Goal: Information Seeking & Learning: Learn about a topic

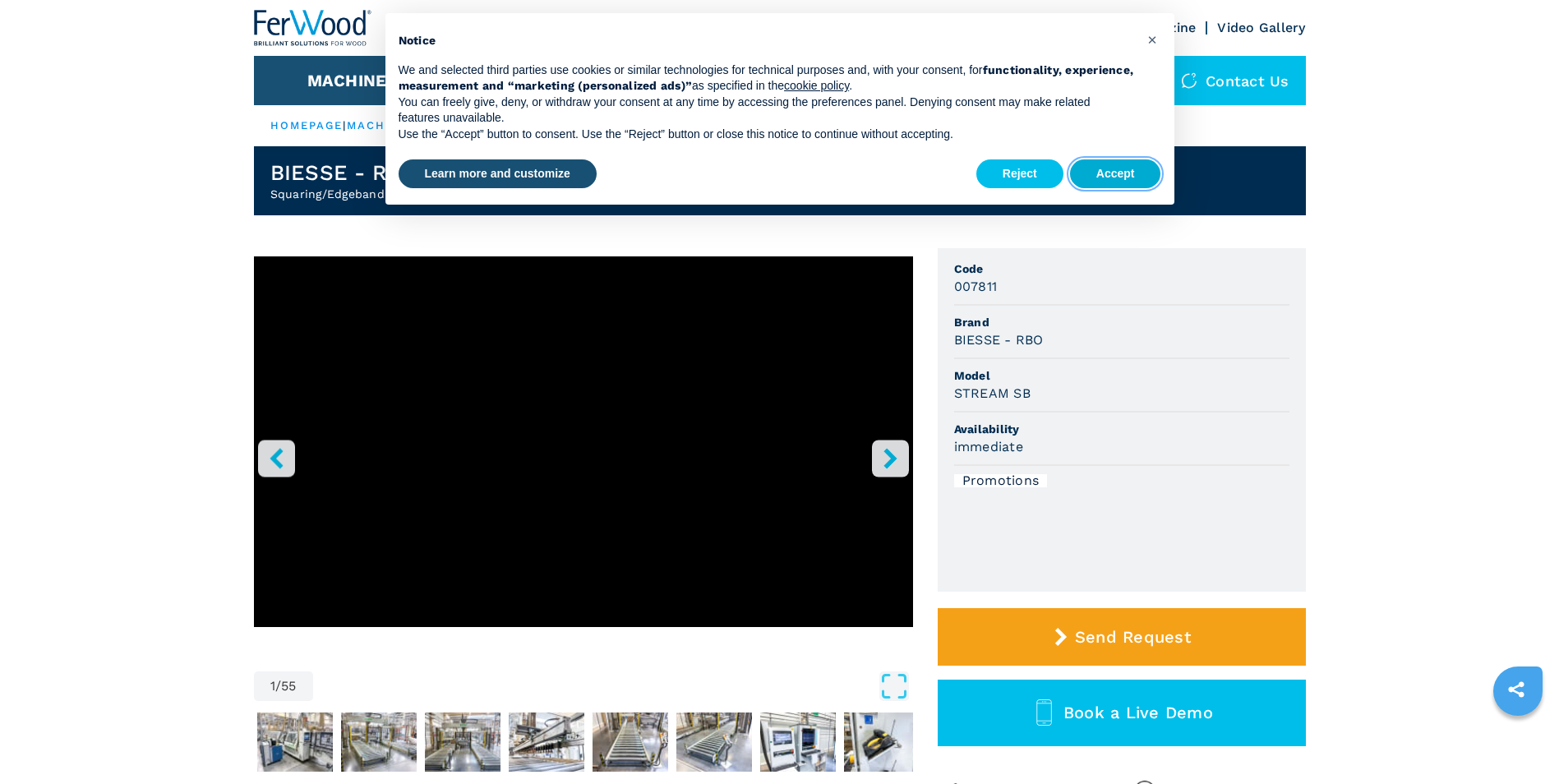
click at [1102, 177] on button "Accept" at bounding box center [1115, 174] width 92 height 29
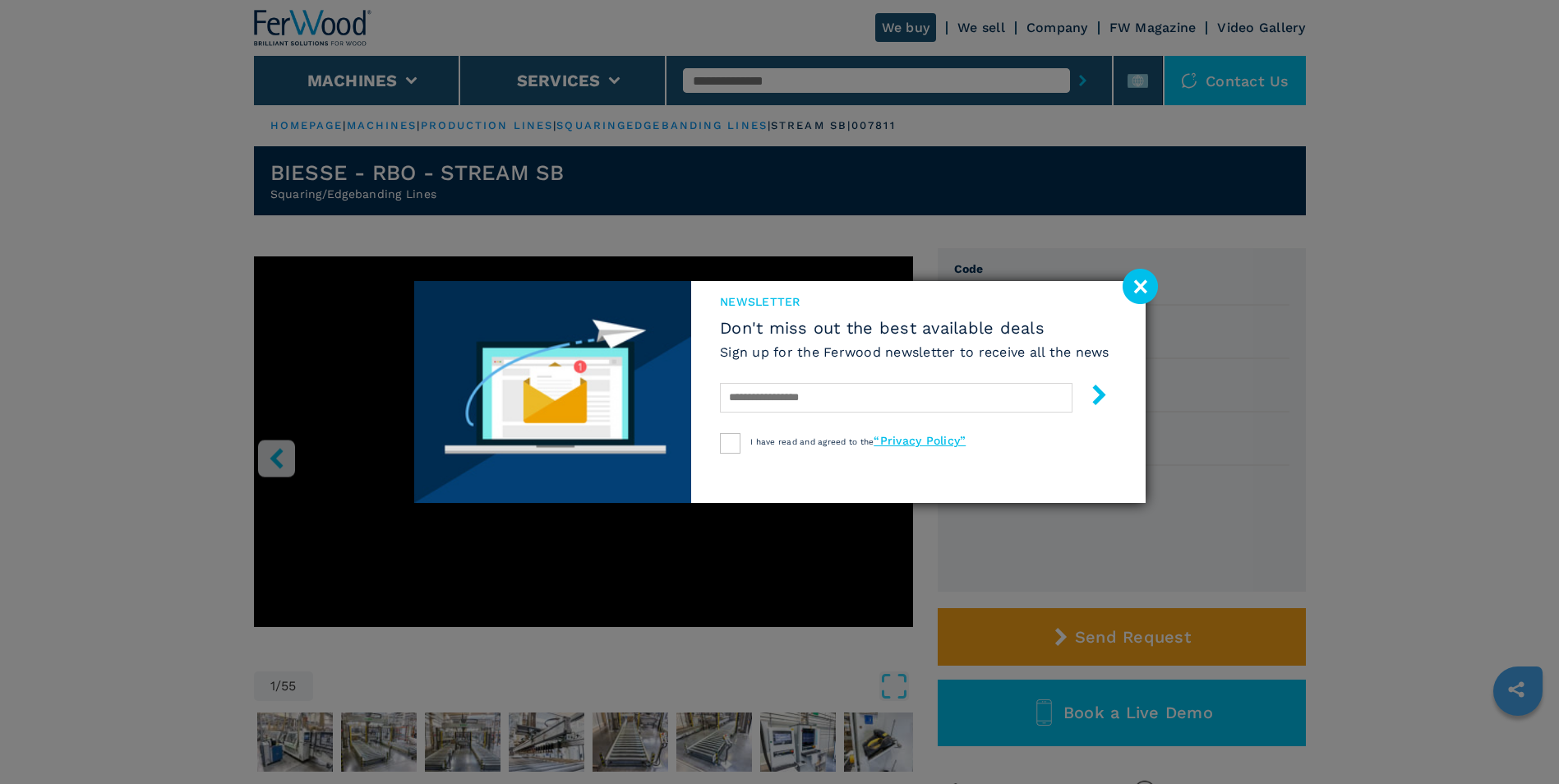
click at [1149, 281] on image at bounding box center [1139, 286] width 35 height 35
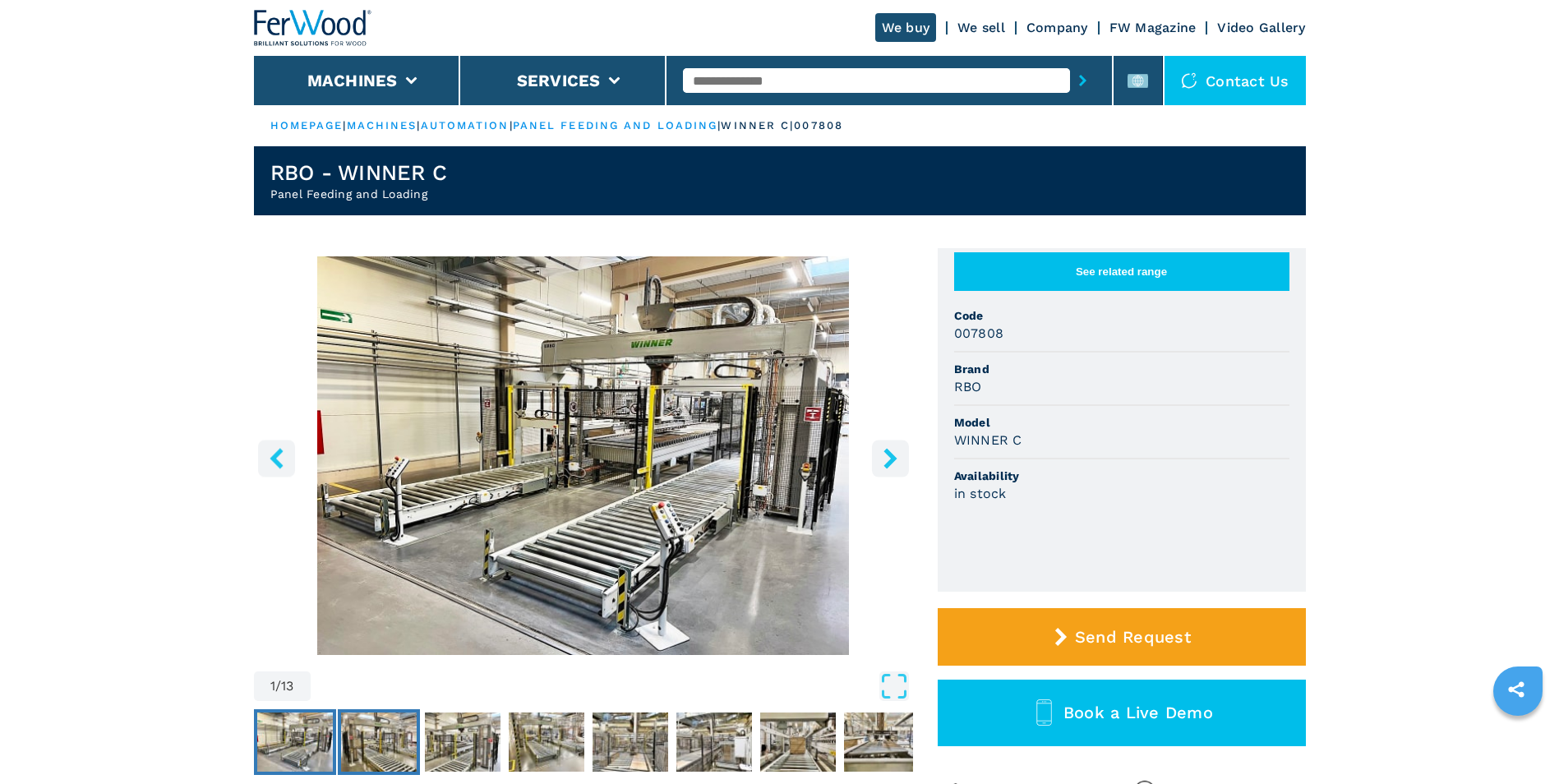
click at [392, 755] on img "Go to Slide 2" at bounding box center [378, 742] width 75 height 59
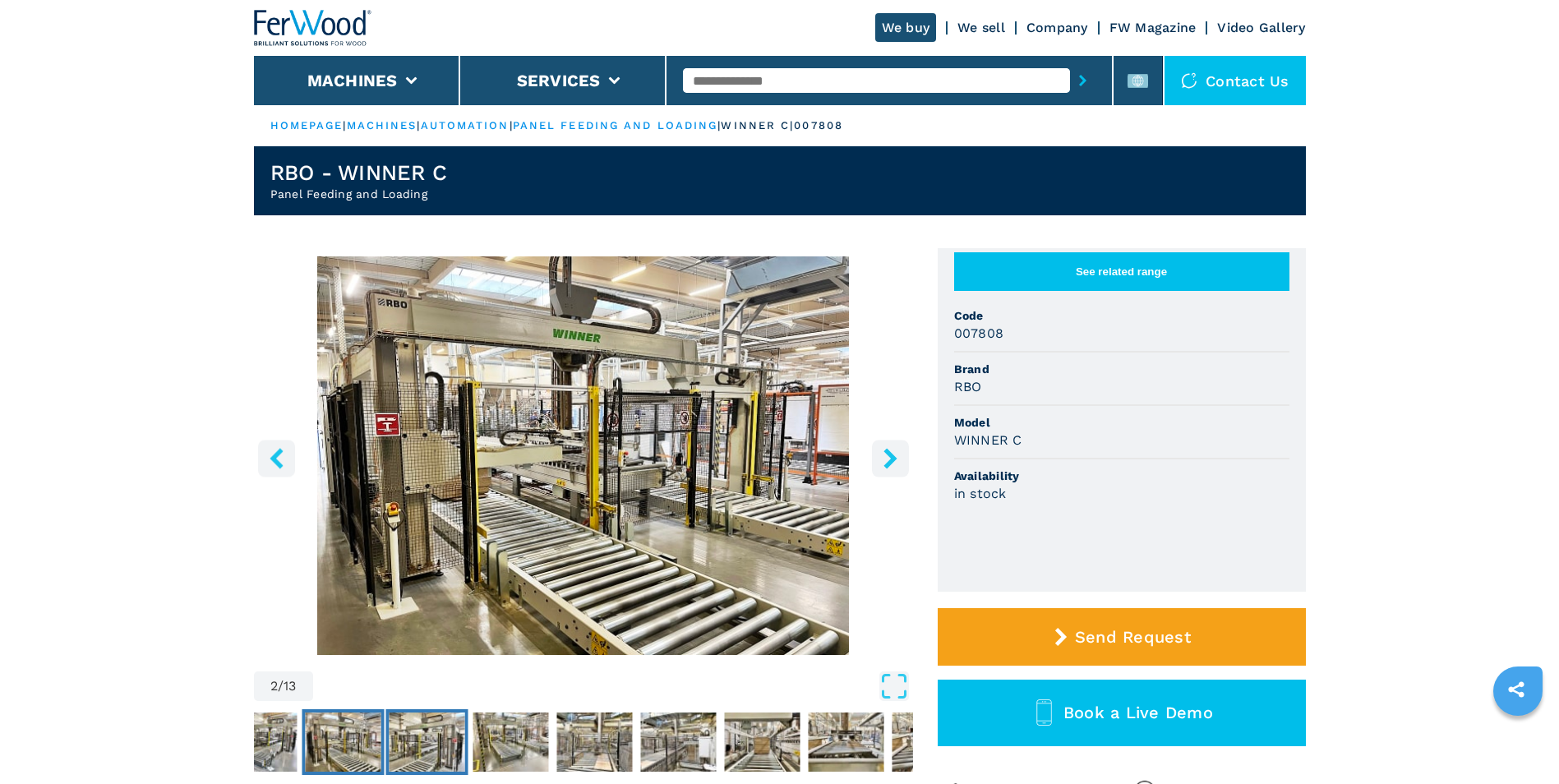
click at [424, 750] on img "Go to Slide 3" at bounding box center [427, 742] width 75 height 59
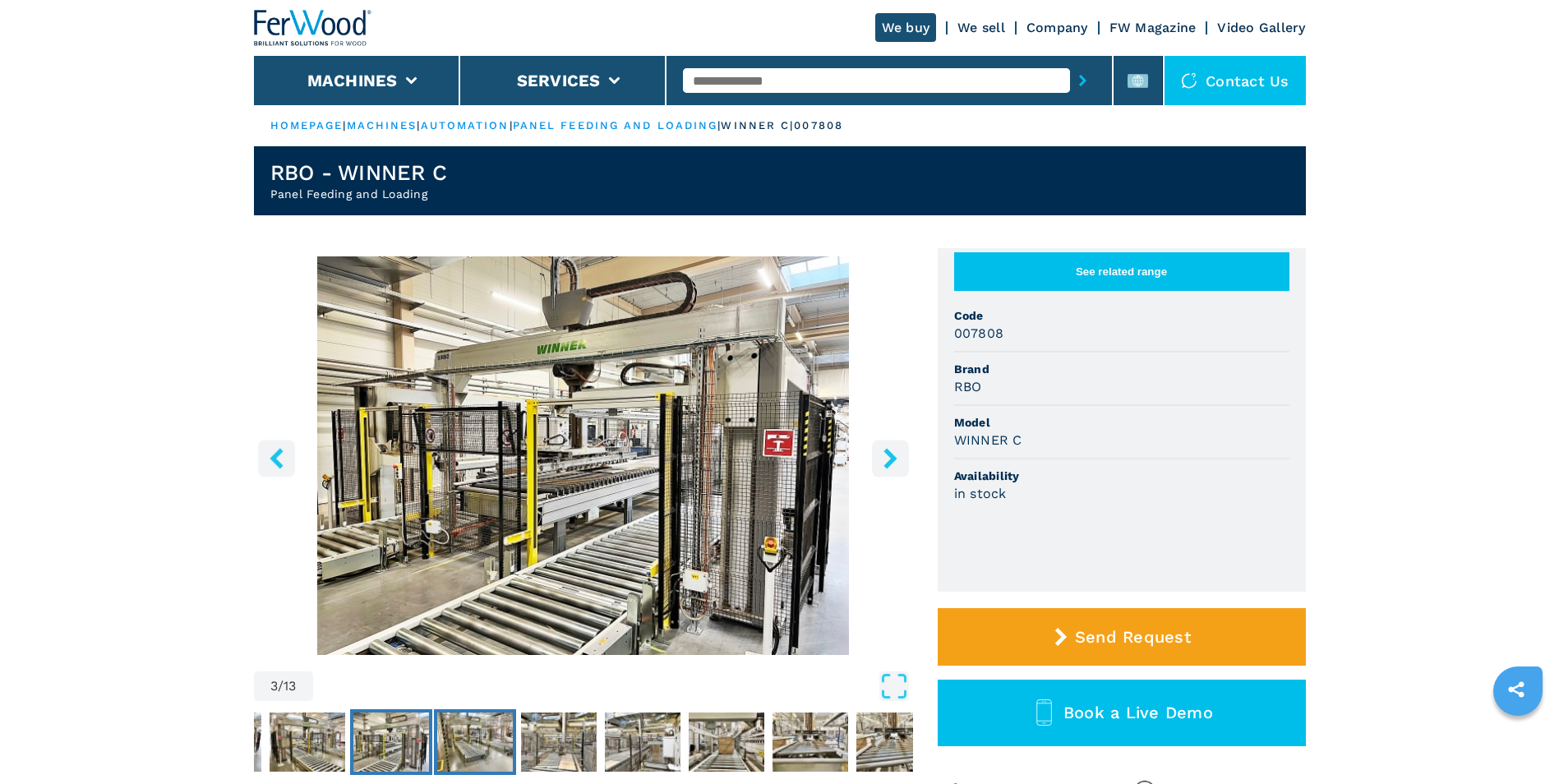
click at [490, 756] on img "Go to Slide 4" at bounding box center [475, 742] width 75 height 59
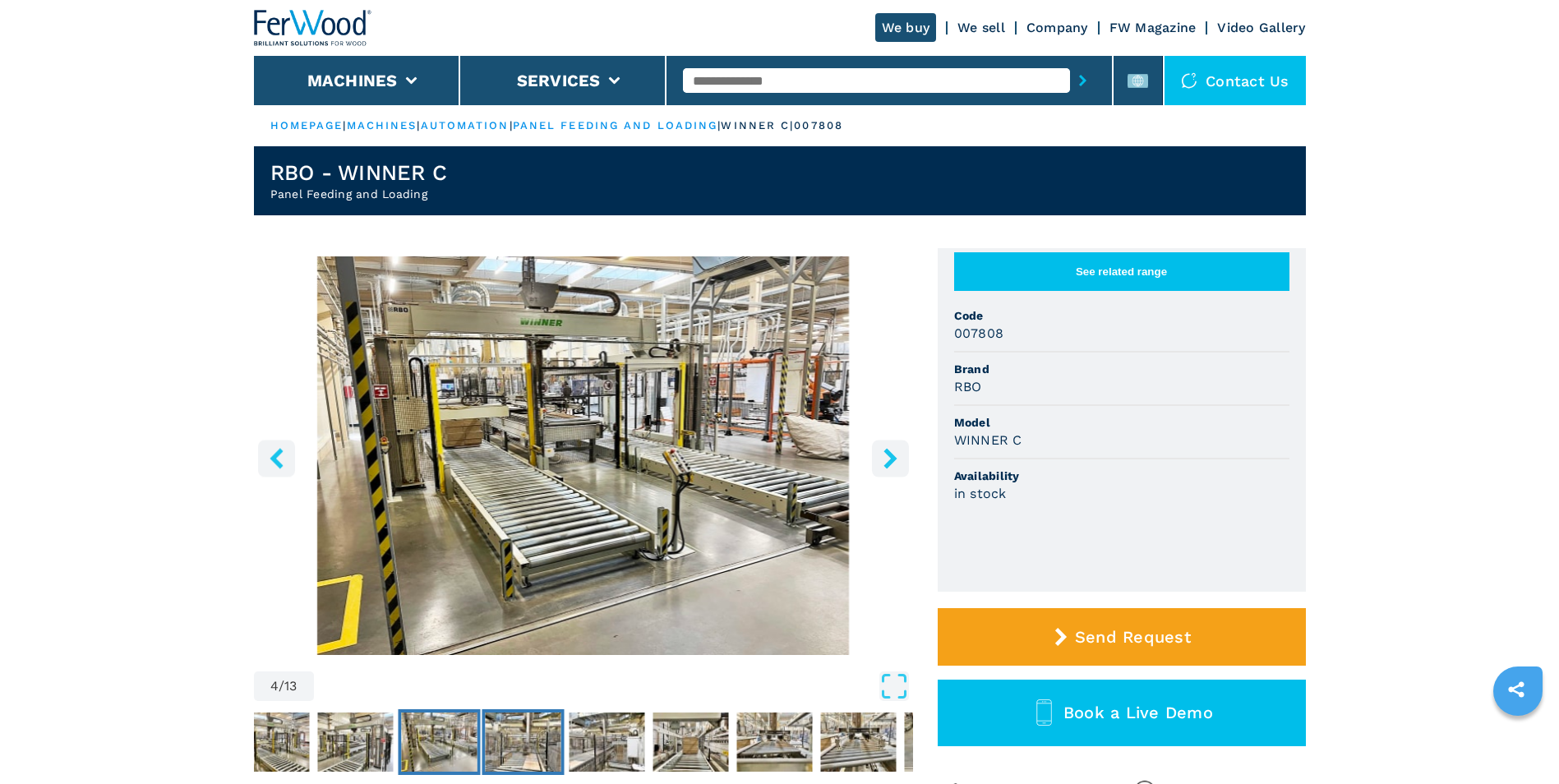
click at [534, 758] on img "Go to Slide 5" at bounding box center [523, 742] width 75 height 59
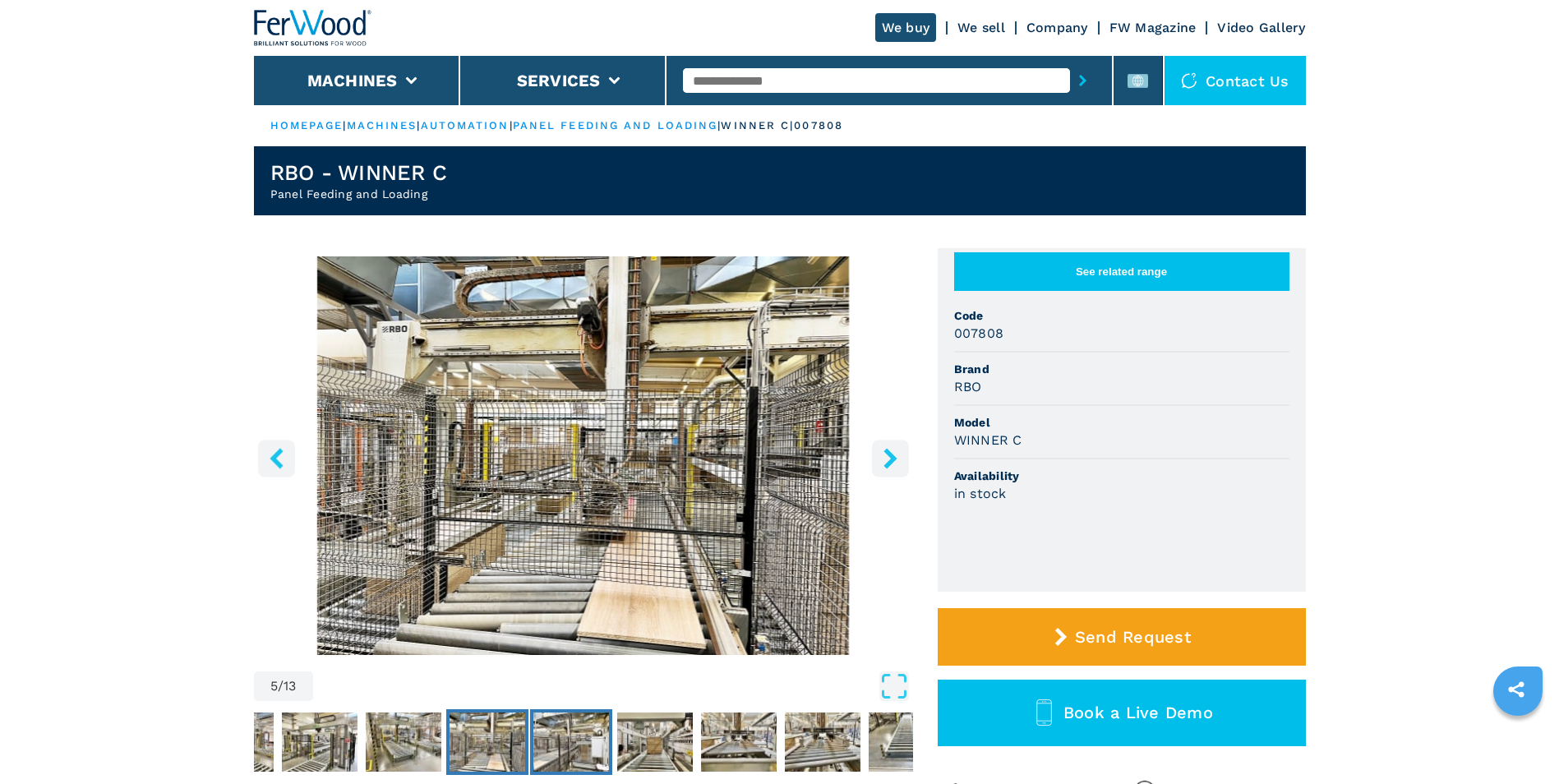
click at [562, 755] on img "Go to Slide 6" at bounding box center [571, 742] width 75 height 59
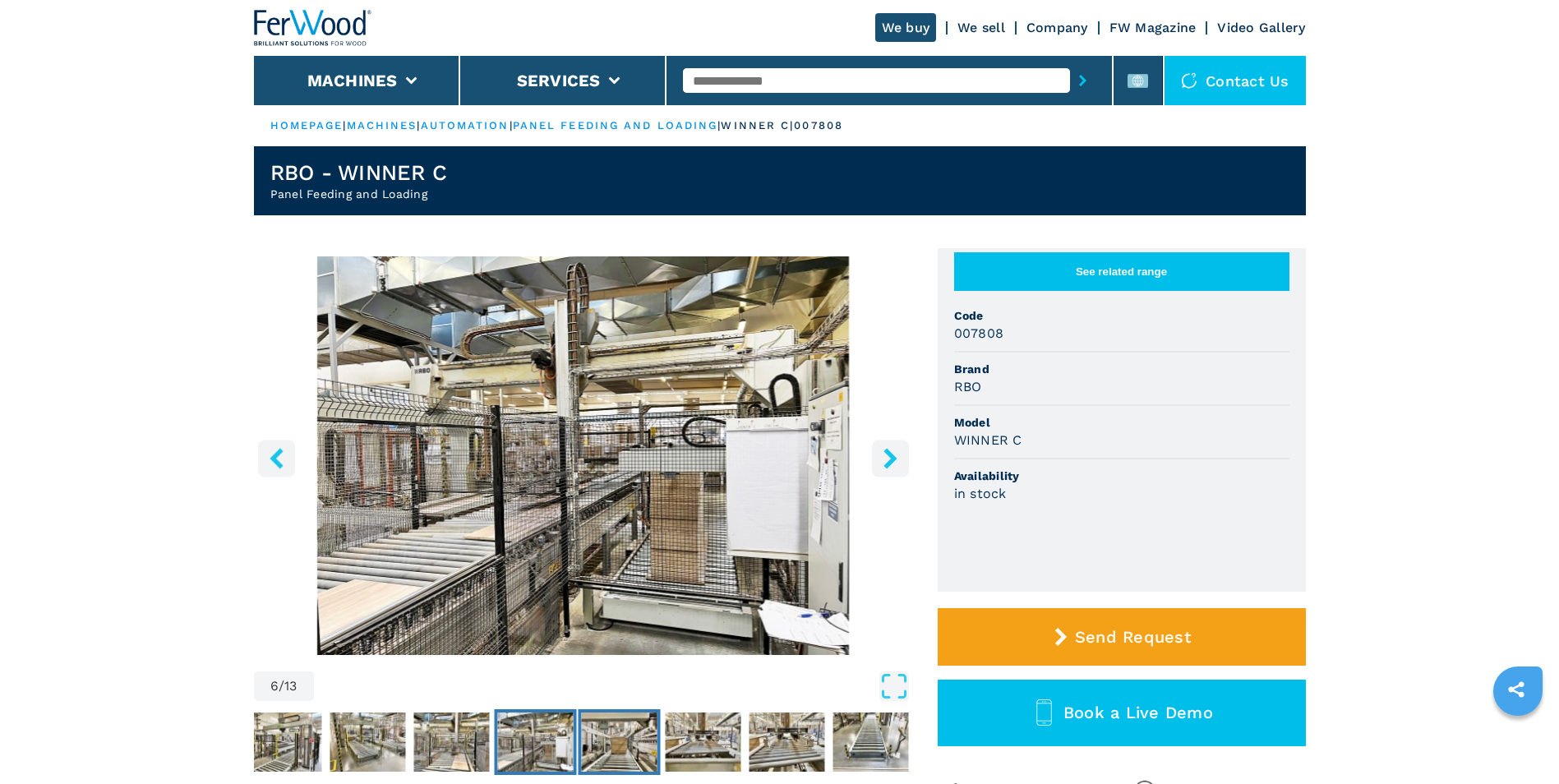
click at [624, 742] on img "Go to Slide 7" at bounding box center [619, 742] width 75 height 59
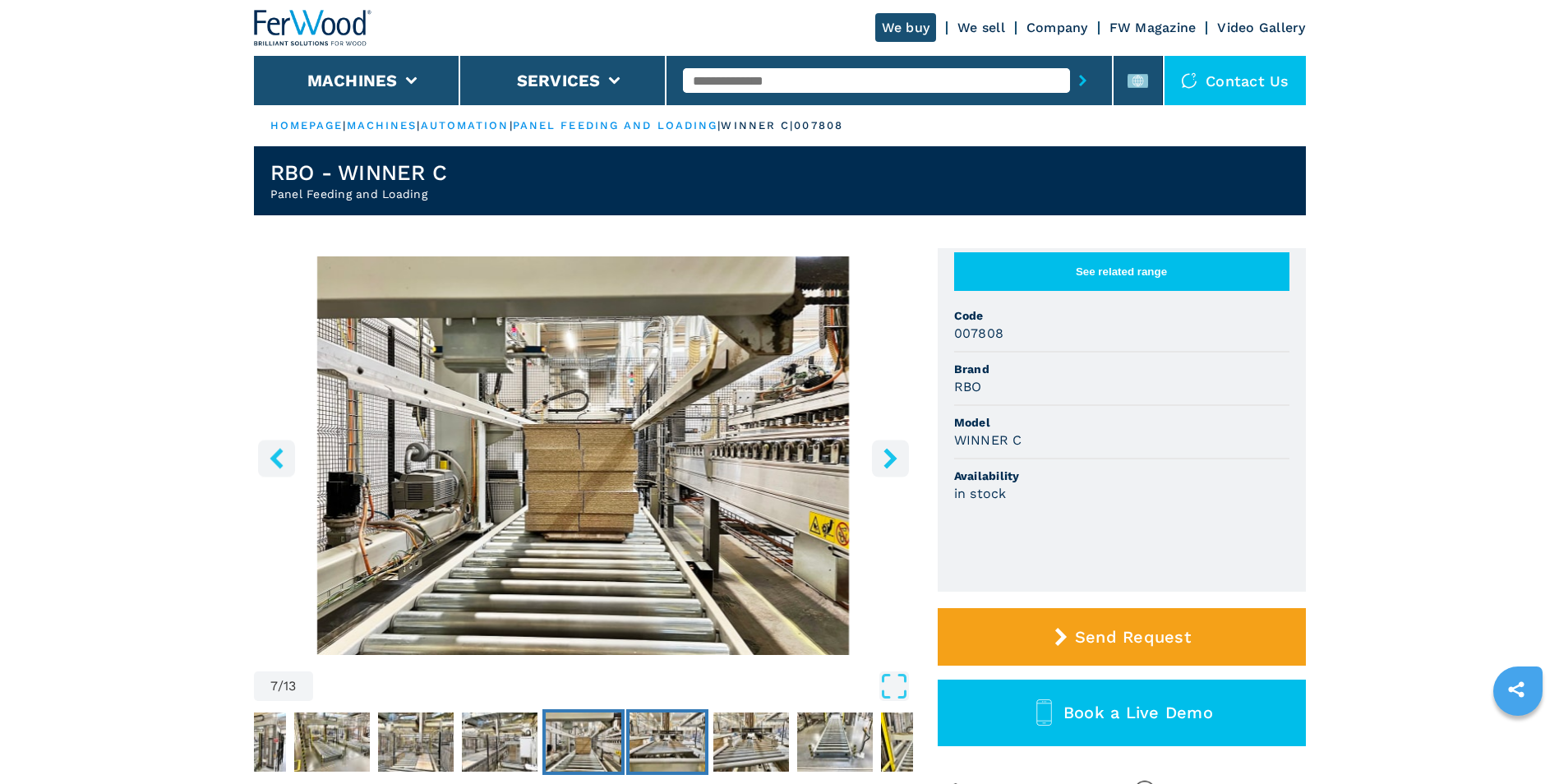
click at [687, 751] on img "Go to Slide 8" at bounding box center [667, 742] width 75 height 59
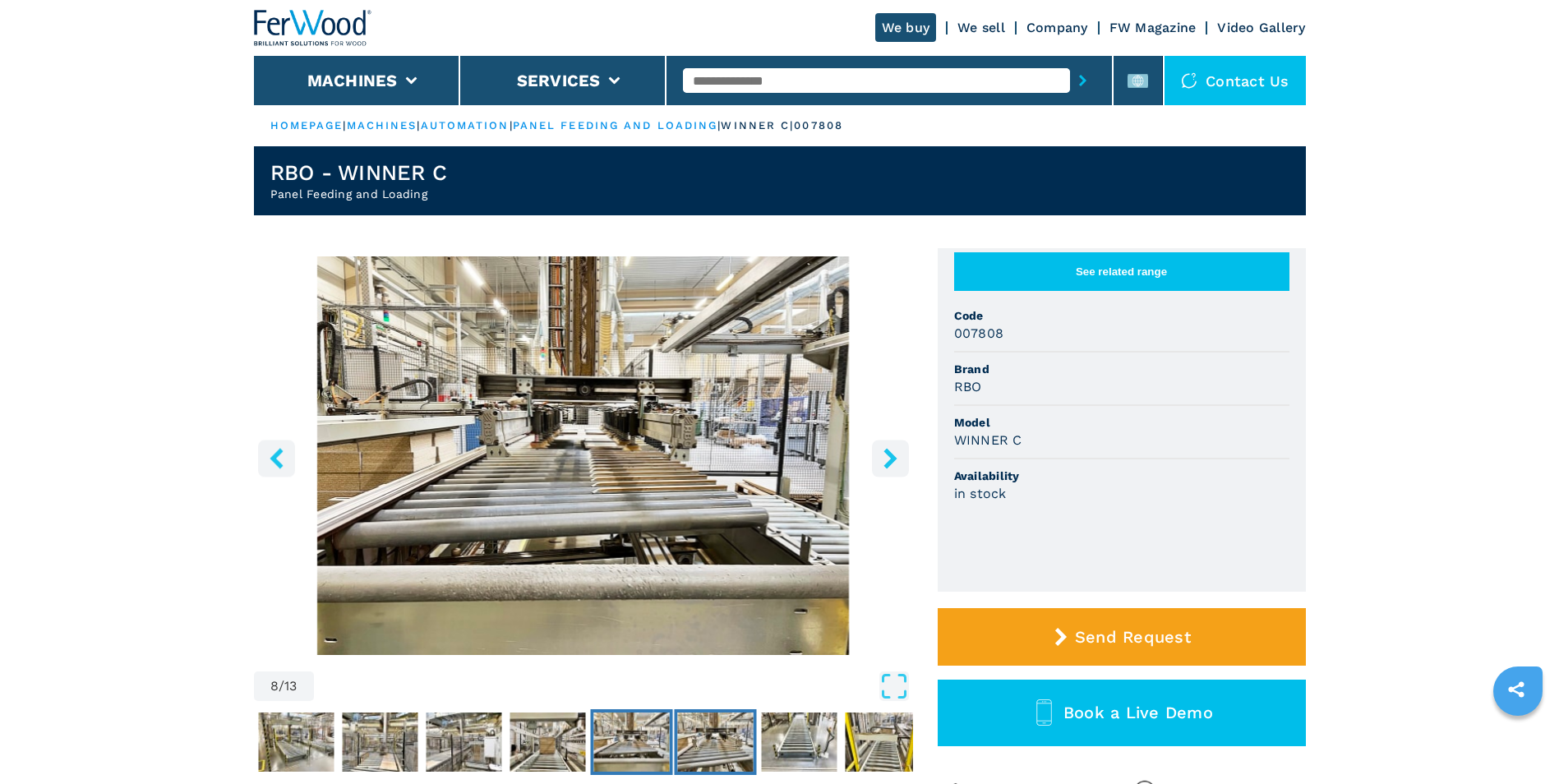
click at [742, 756] on img "Go to Slide 9" at bounding box center [714, 742] width 75 height 59
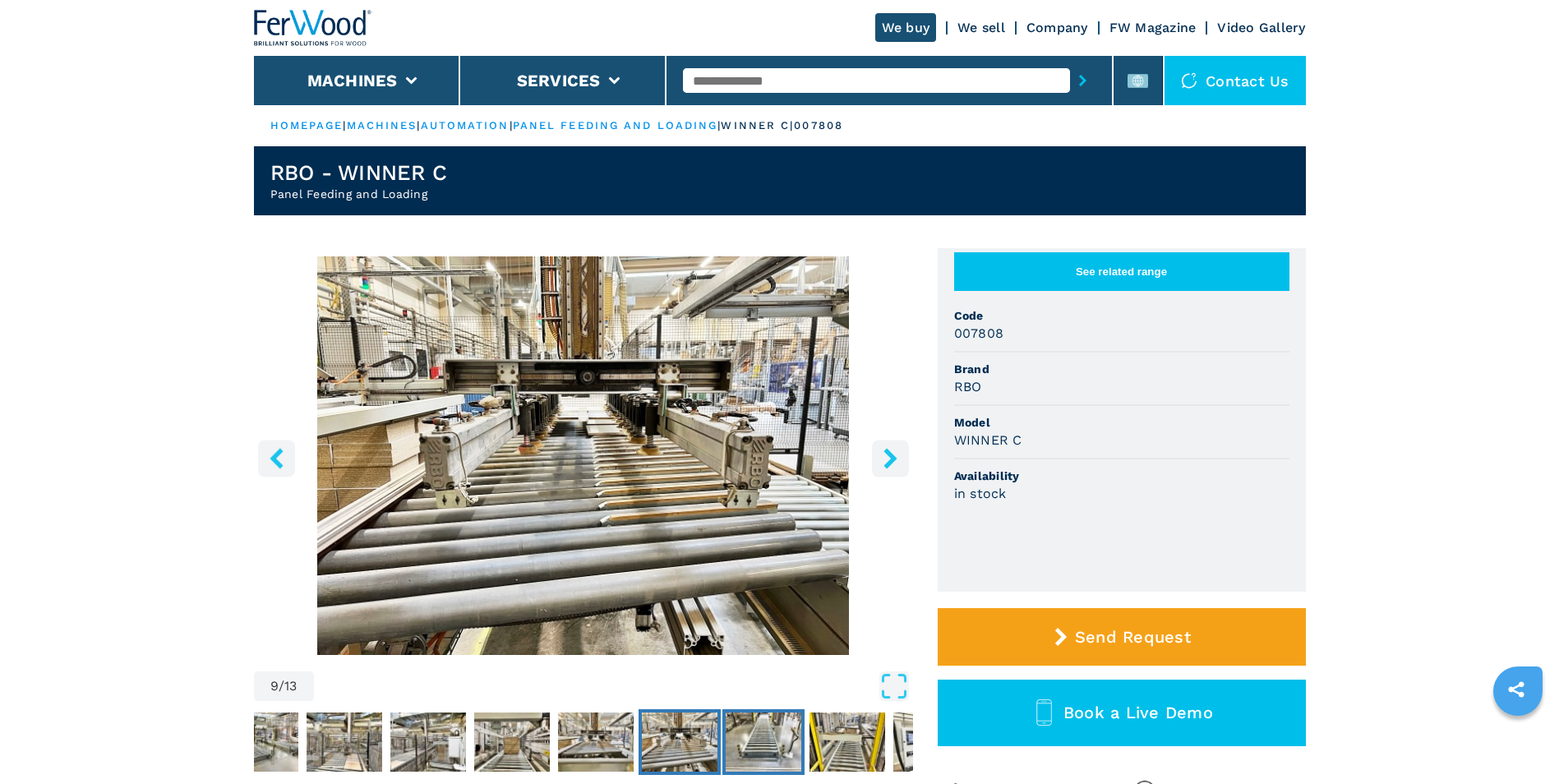
click at [781, 751] on img "Go to Slide 10" at bounding box center [763, 742] width 75 height 59
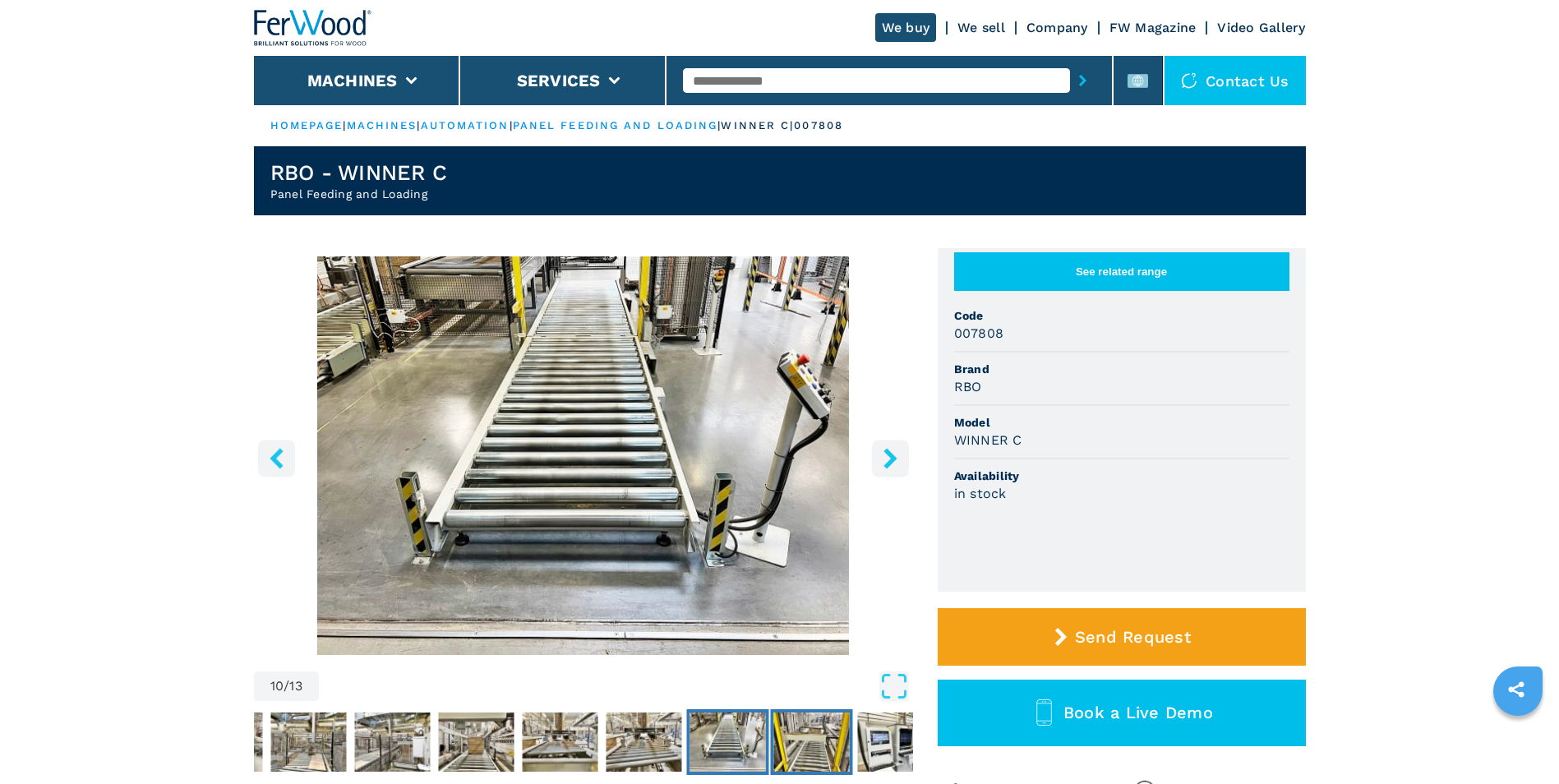
click at [817, 740] on img "Go to Slide 11" at bounding box center [811, 742] width 75 height 59
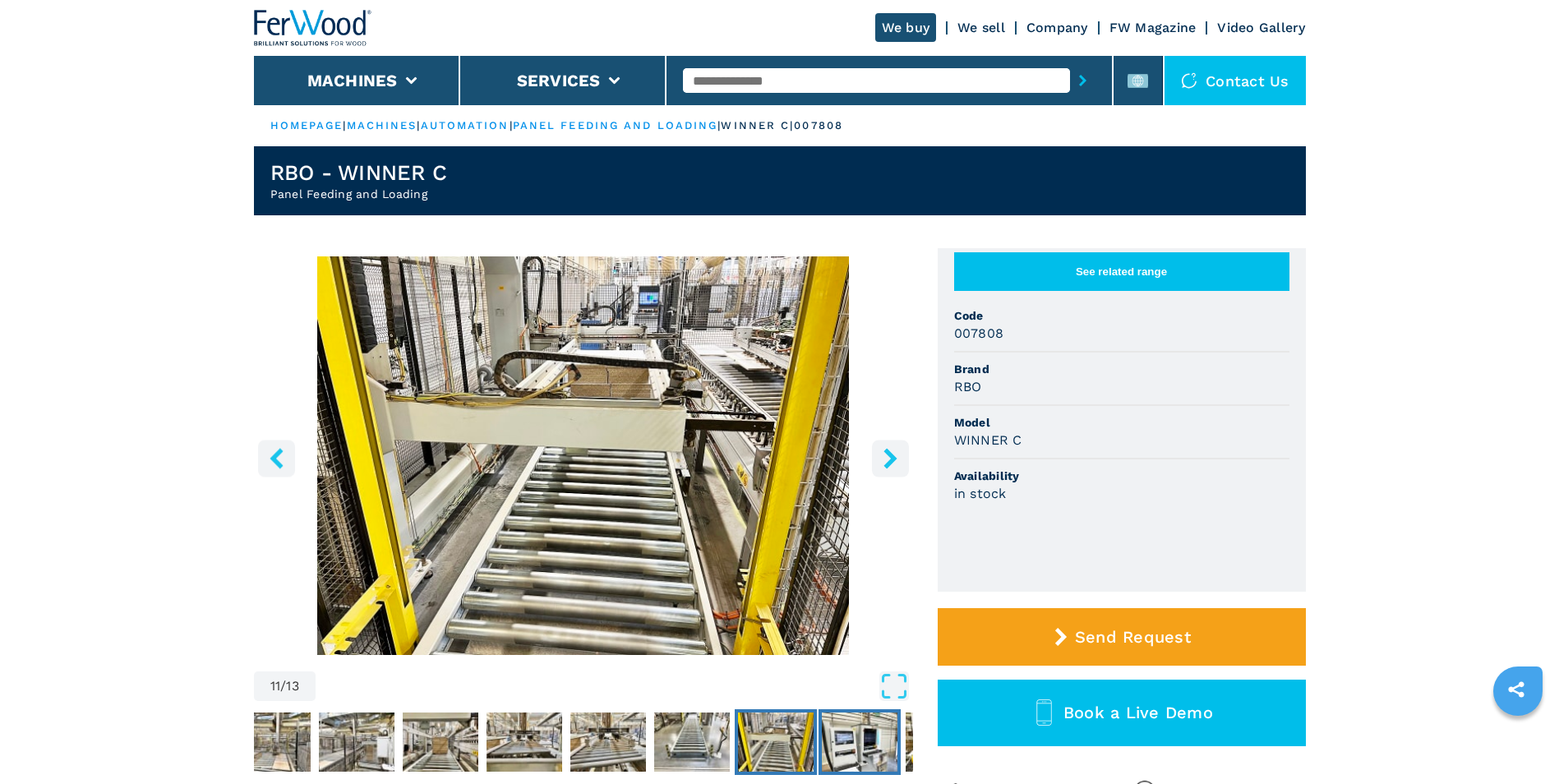
click at [859, 740] on img "Go to Slide 12" at bounding box center [860, 742] width 75 height 59
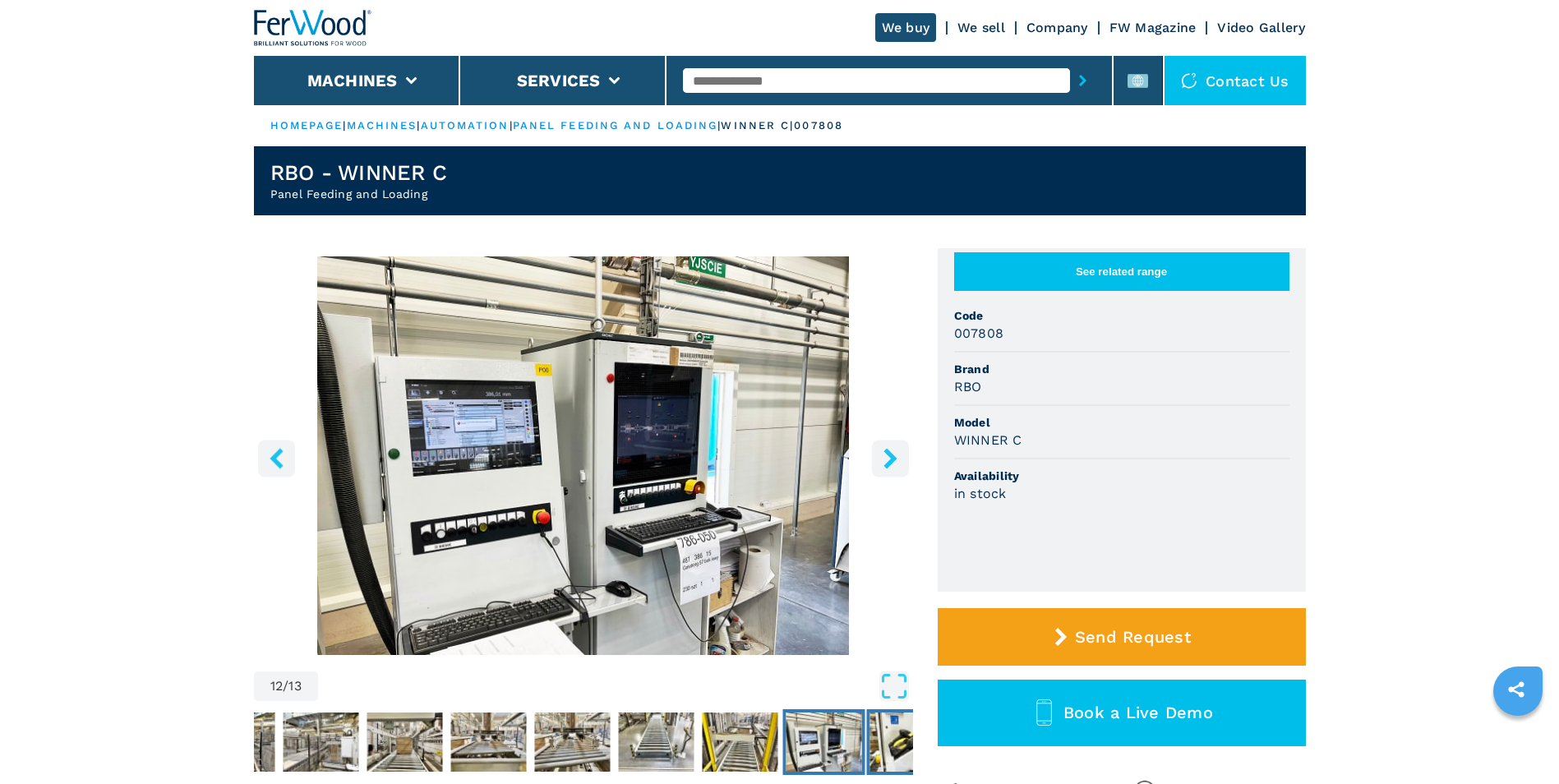
click at [887, 737] on img "Go to Slide 13" at bounding box center [907, 742] width 75 height 59
